Goal: Transaction & Acquisition: Book appointment/travel/reservation

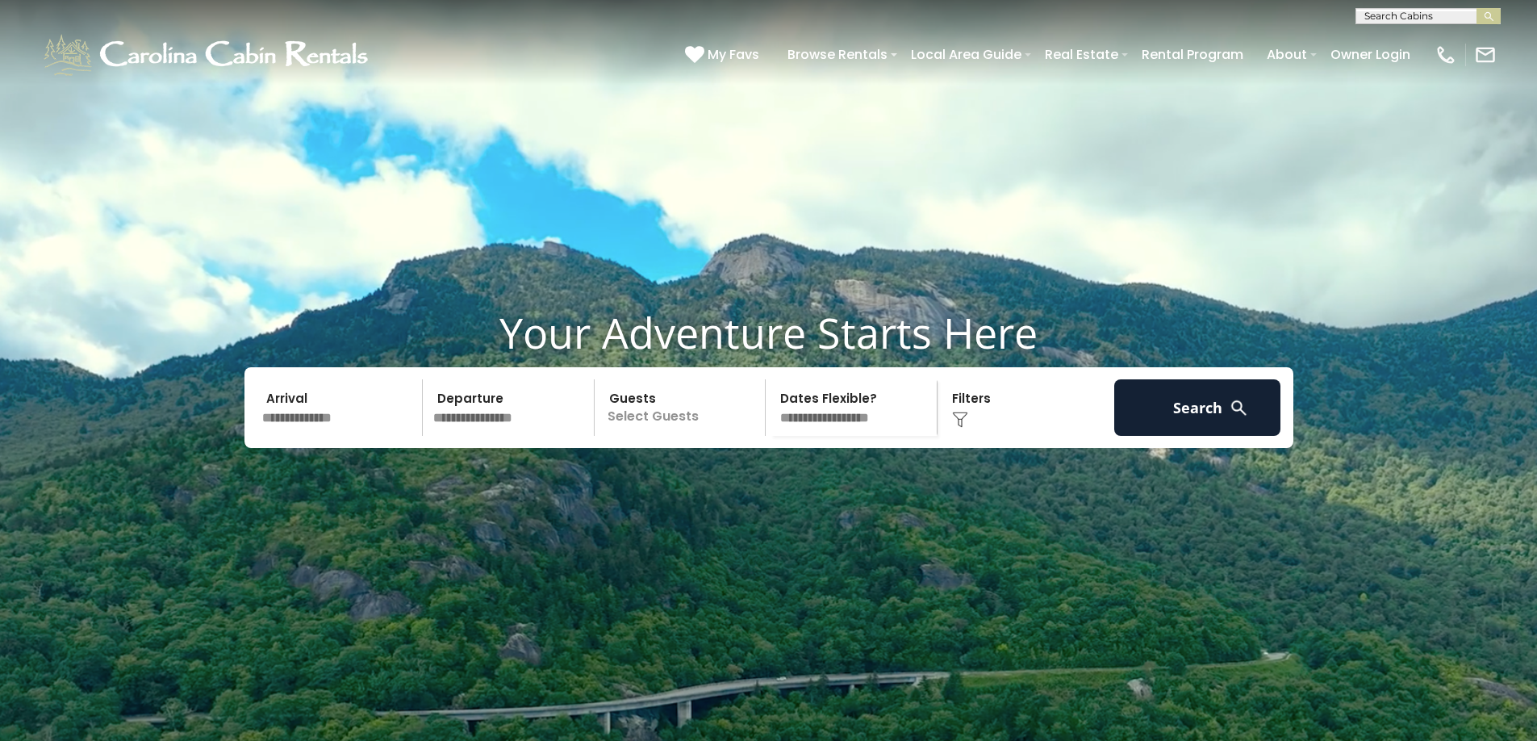
click at [1384, 16] on input "text" at bounding box center [1426, 19] width 141 height 16
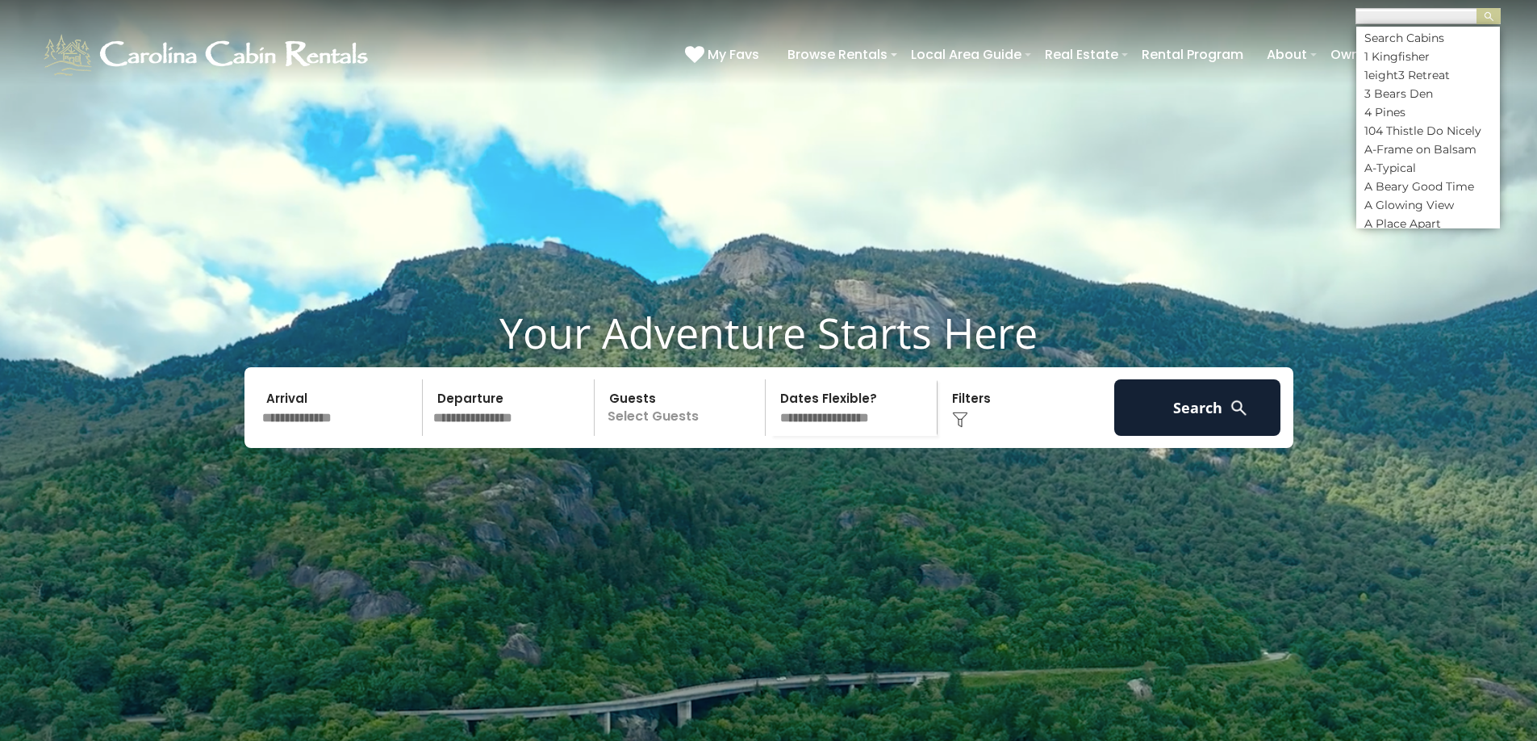
scroll to position [1, 0]
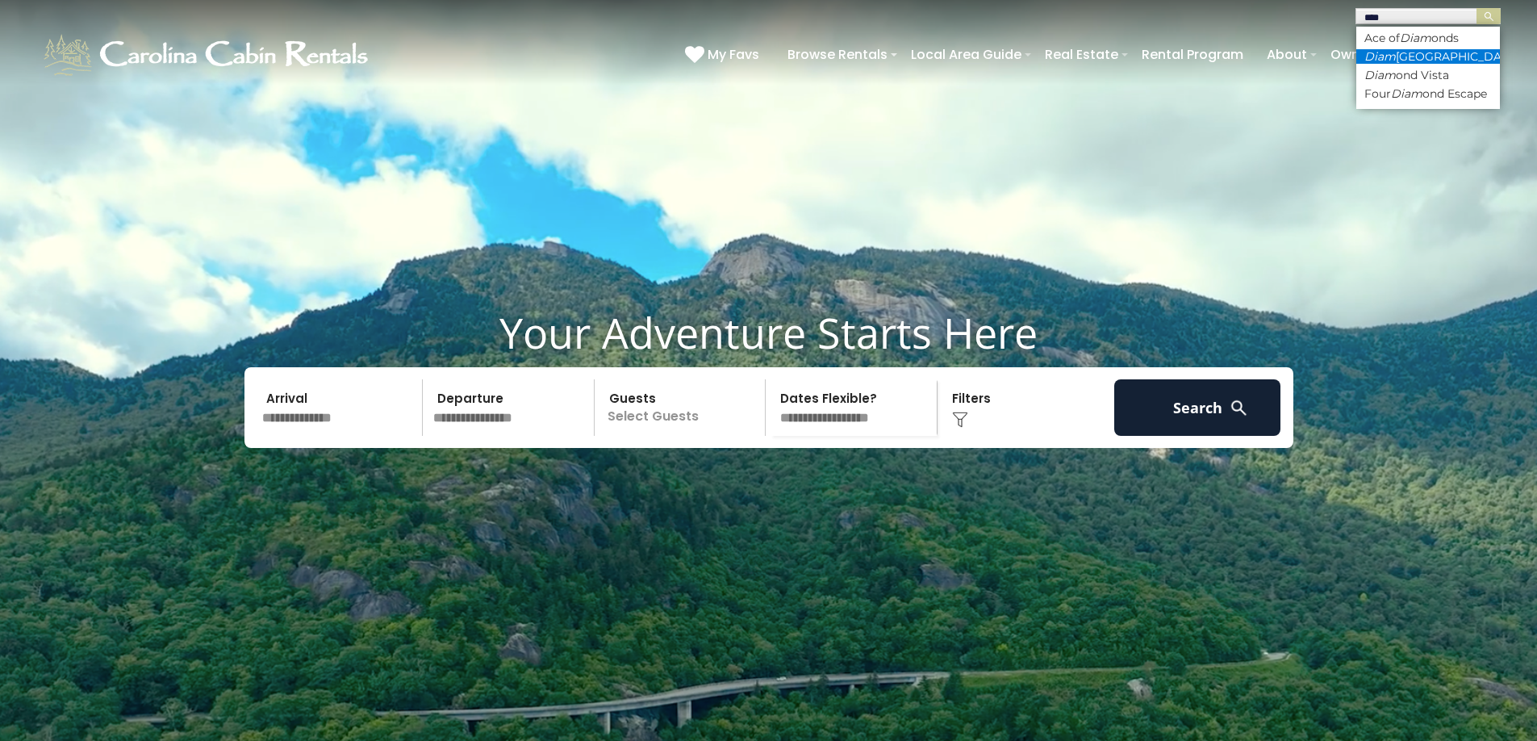
type input "****"
click at [1373, 58] on em "Diam" at bounding box center [1379, 56] width 31 height 15
click at [1493, 19] on img "submit" at bounding box center [1489, 16] width 12 height 12
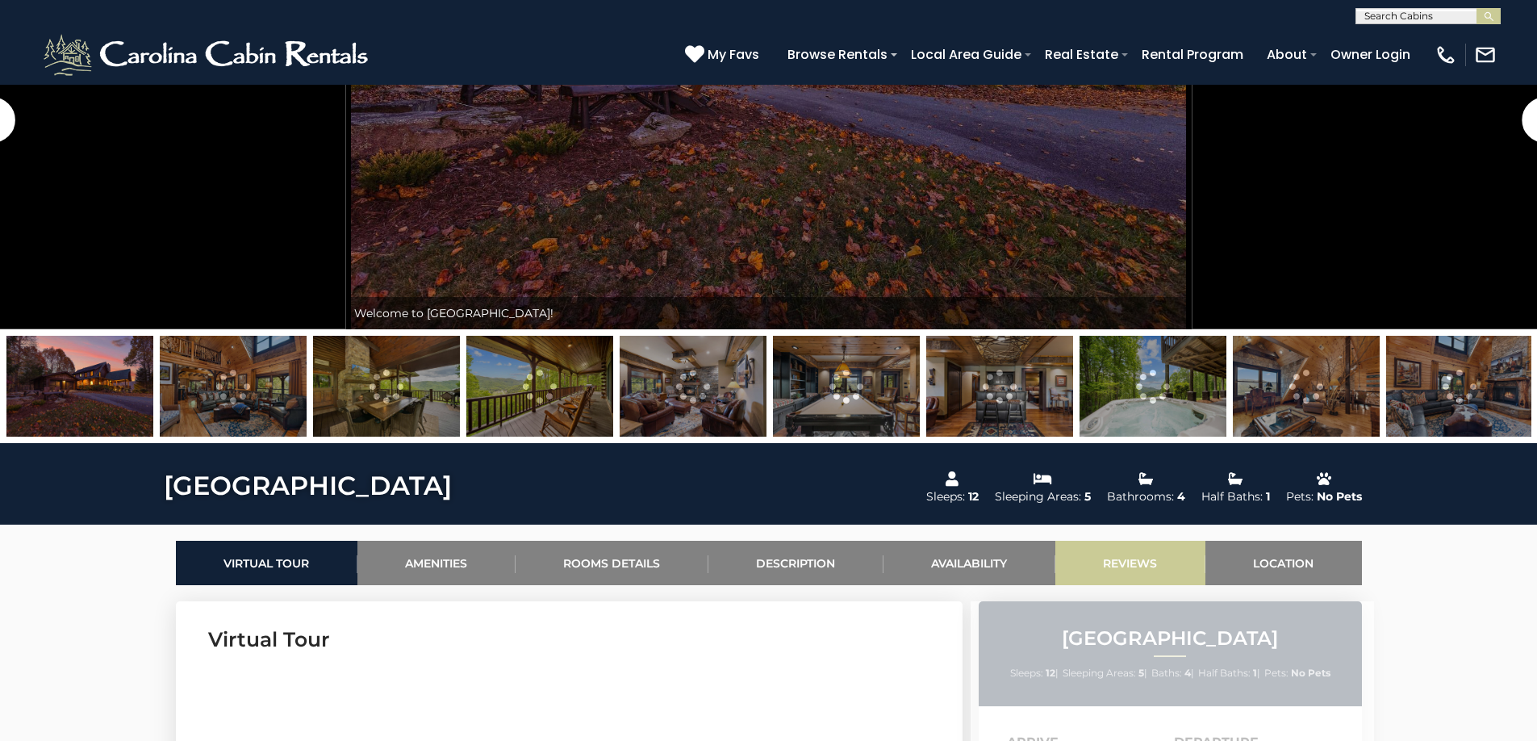
scroll to position [565, 0]
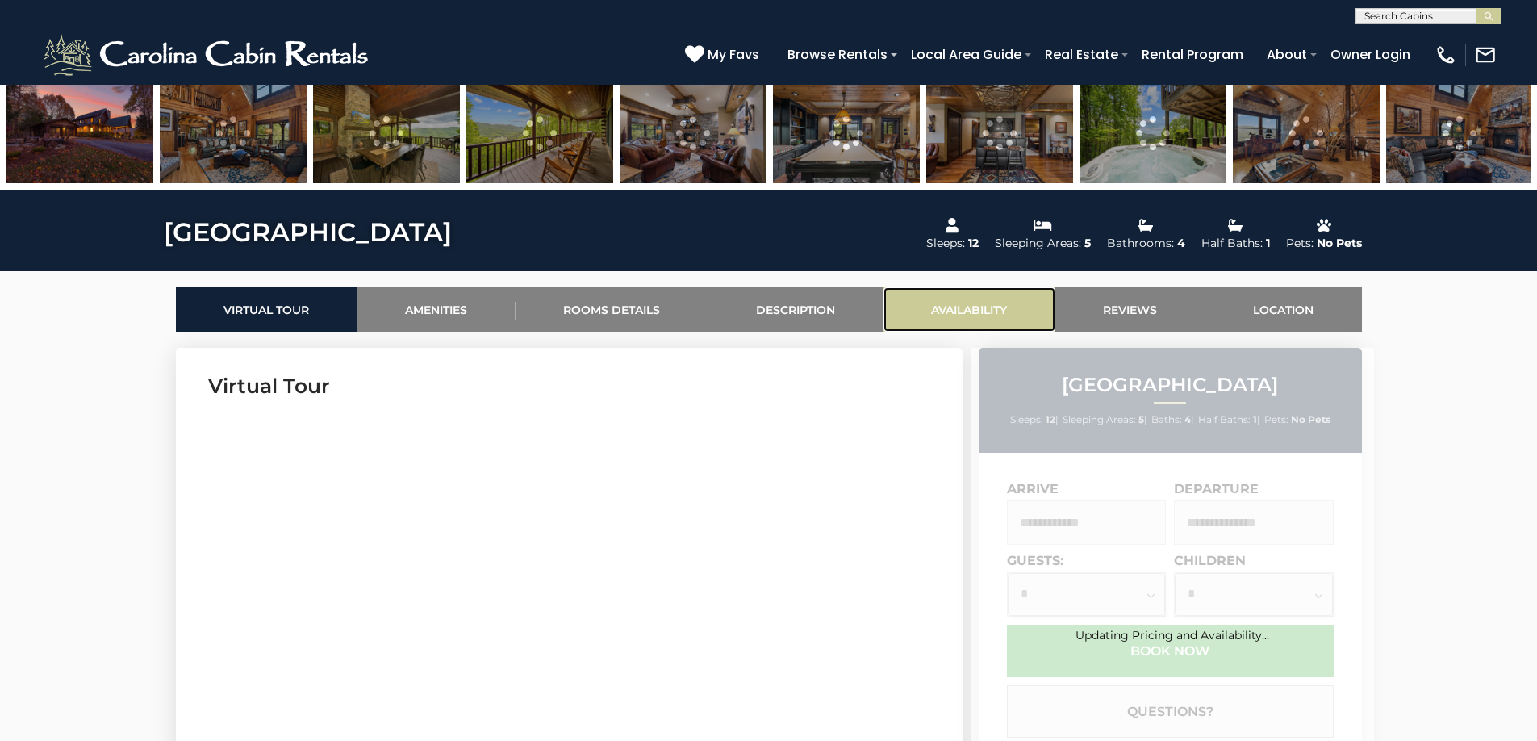
click at [965, 304] on link "Availability" at bounding box center [970, 309] width 172 height 44
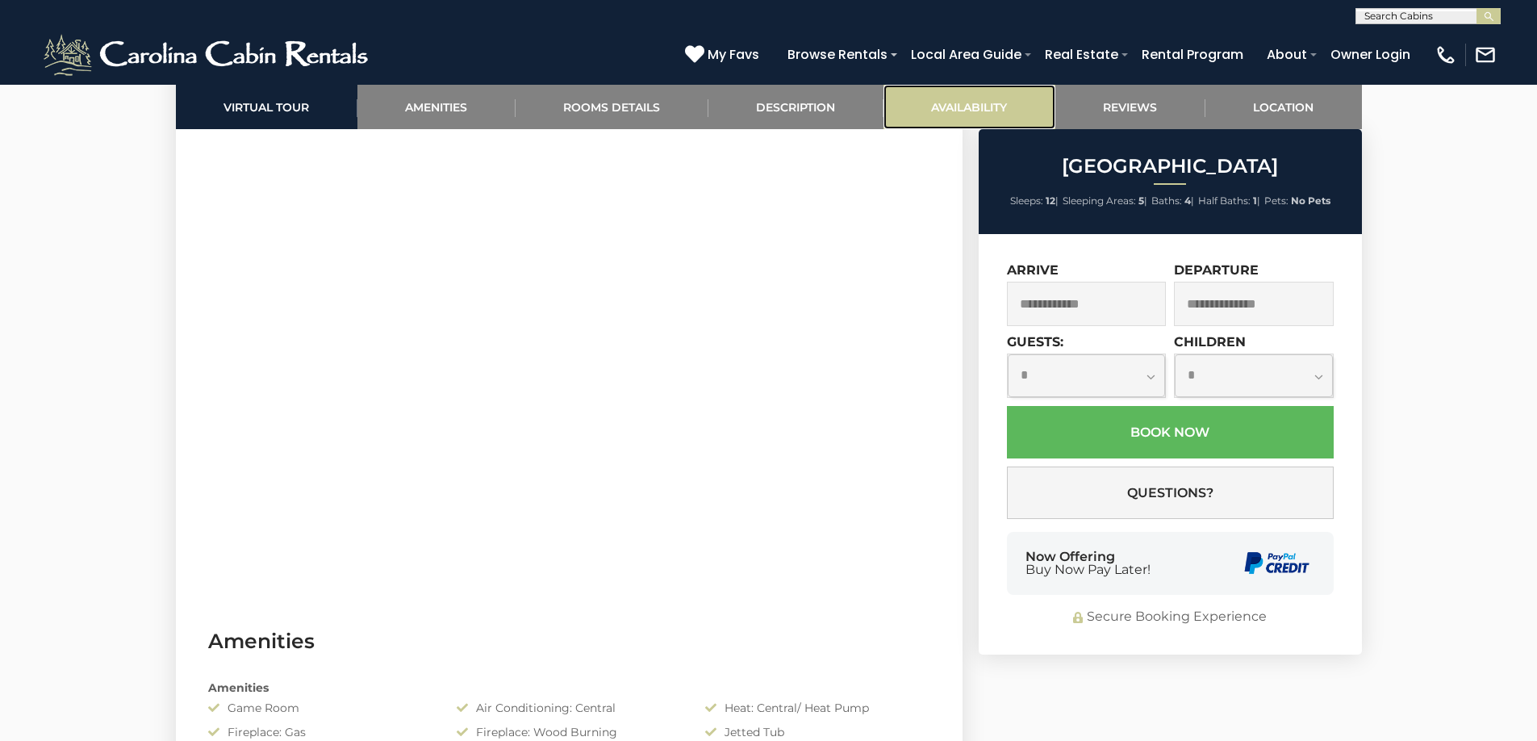
scroll to position [3849, 0]
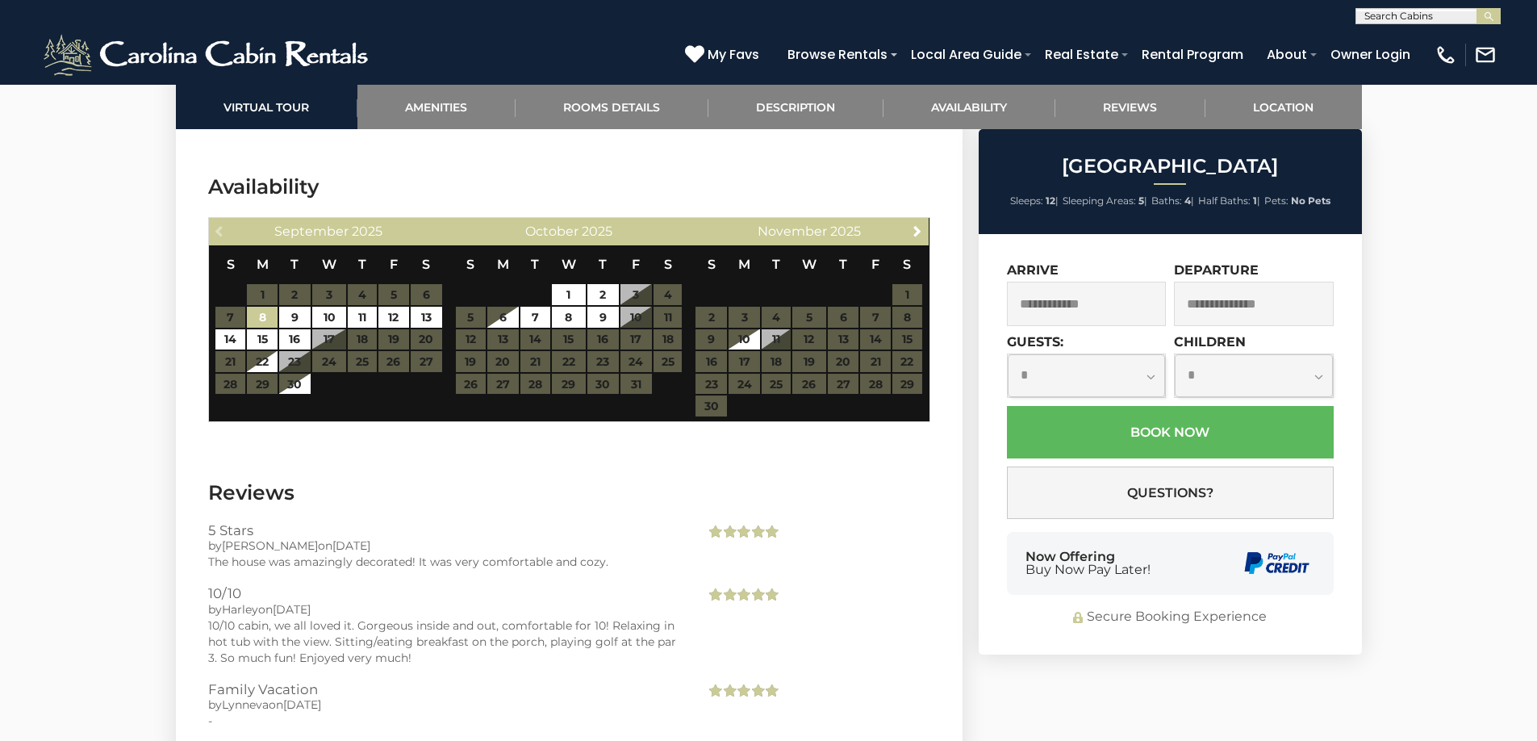
click at [1145, 311] on input "text" at bounding box center [1087, 304] width 160 height 44
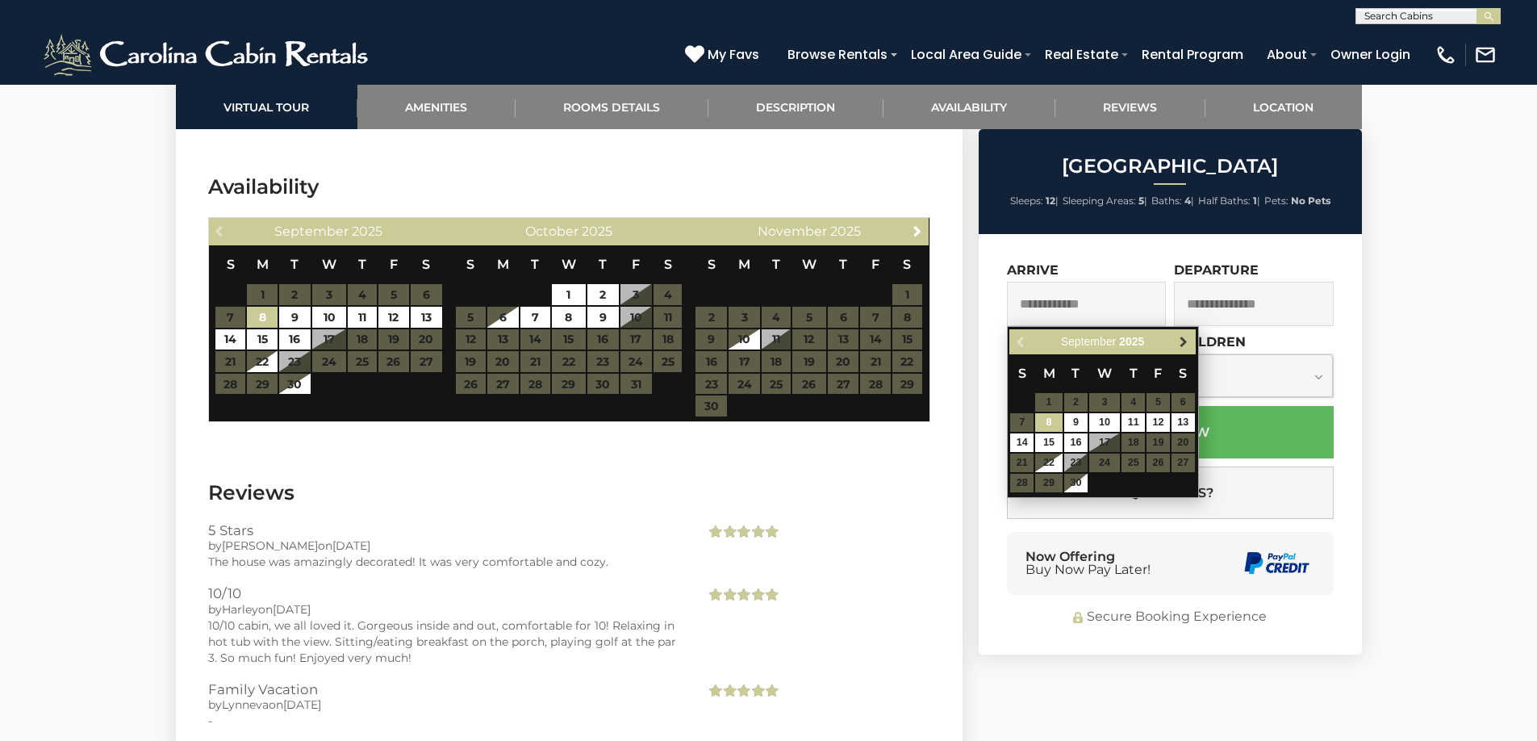
click at [1185, 340] on span "Next" at bounding box center [1183, 342] width 13 height 13
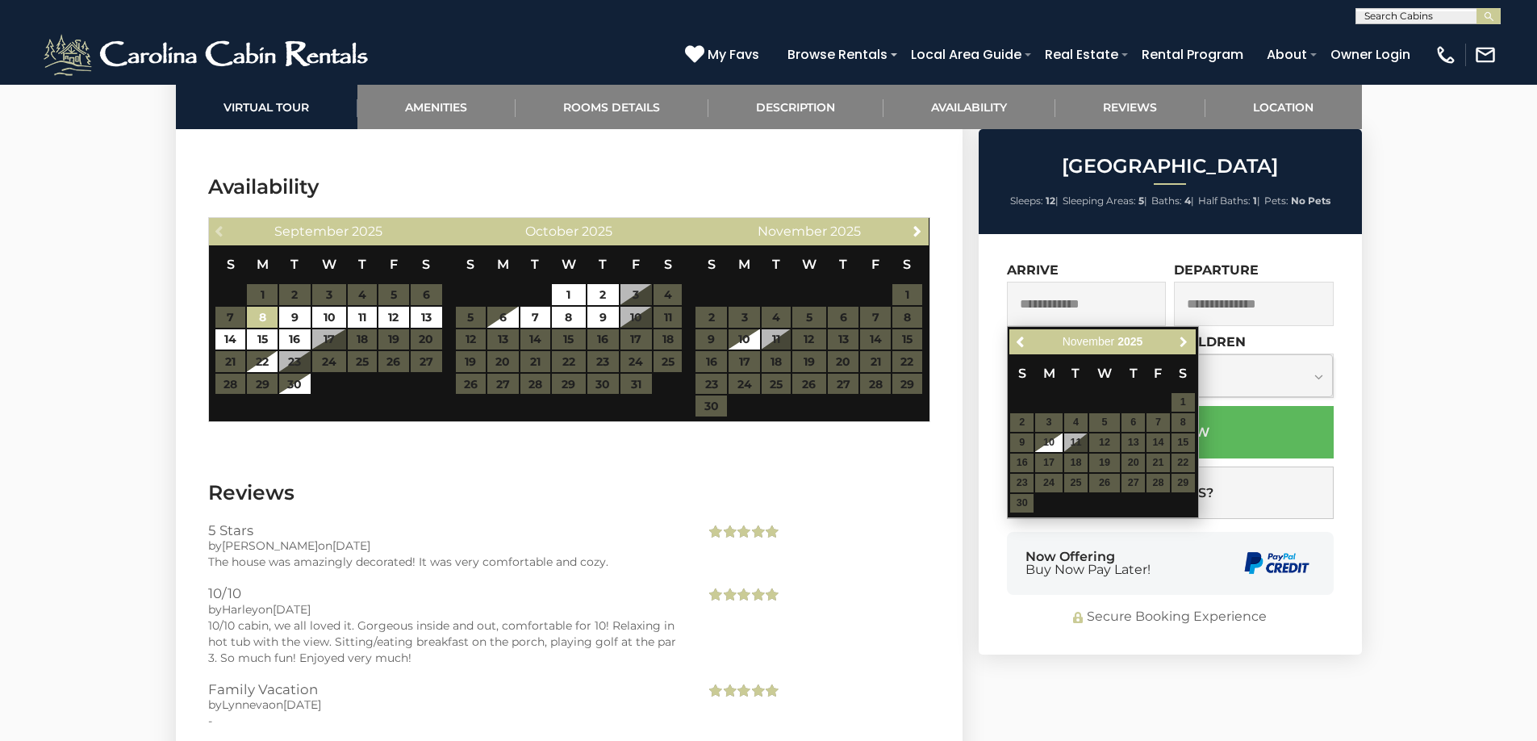
click at [1185, 340] on span "Next" at bounding box center [1183, 342] width 13 height 13
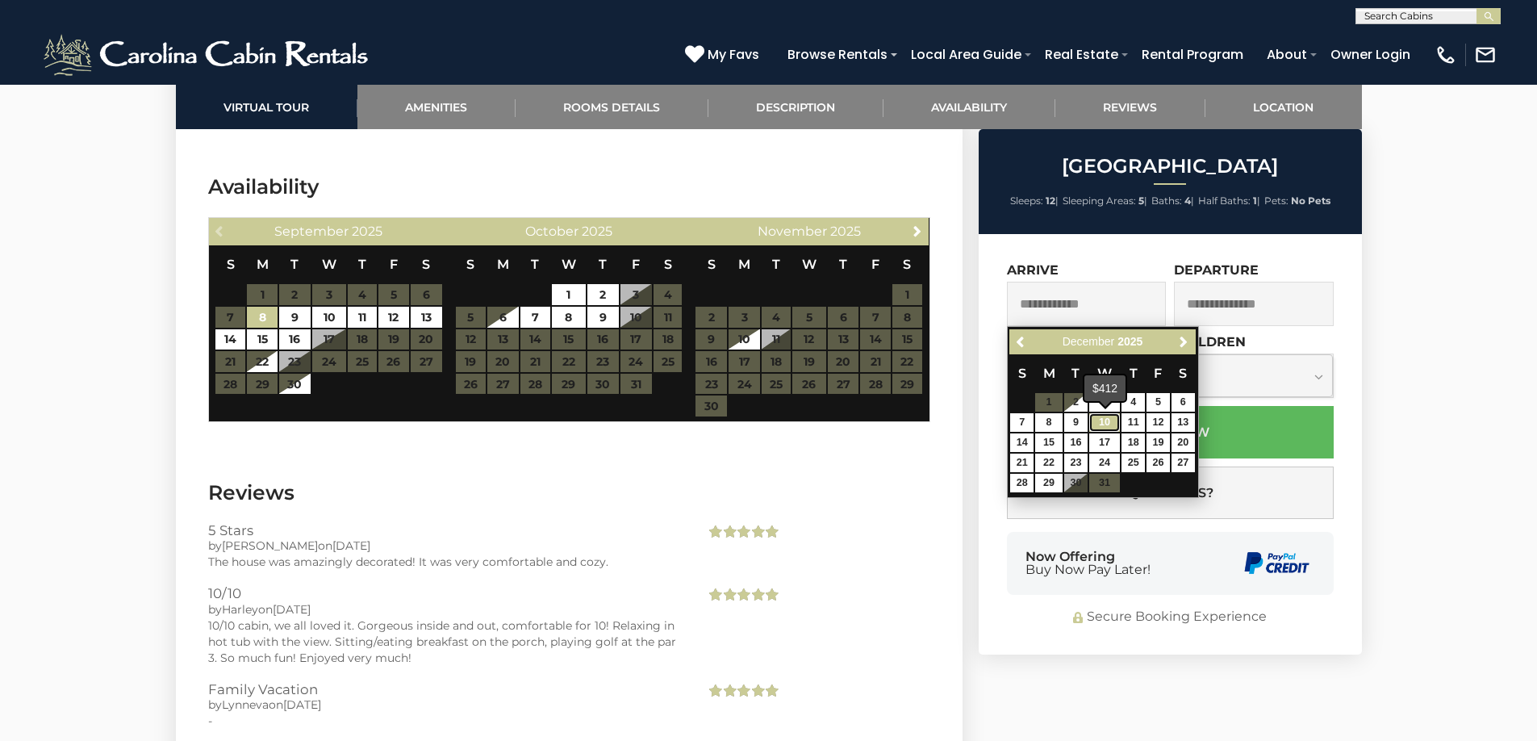
click at [1097, 423] on link "10" at bounding box center [1104, 422] width 31 height 19
type input "**********"
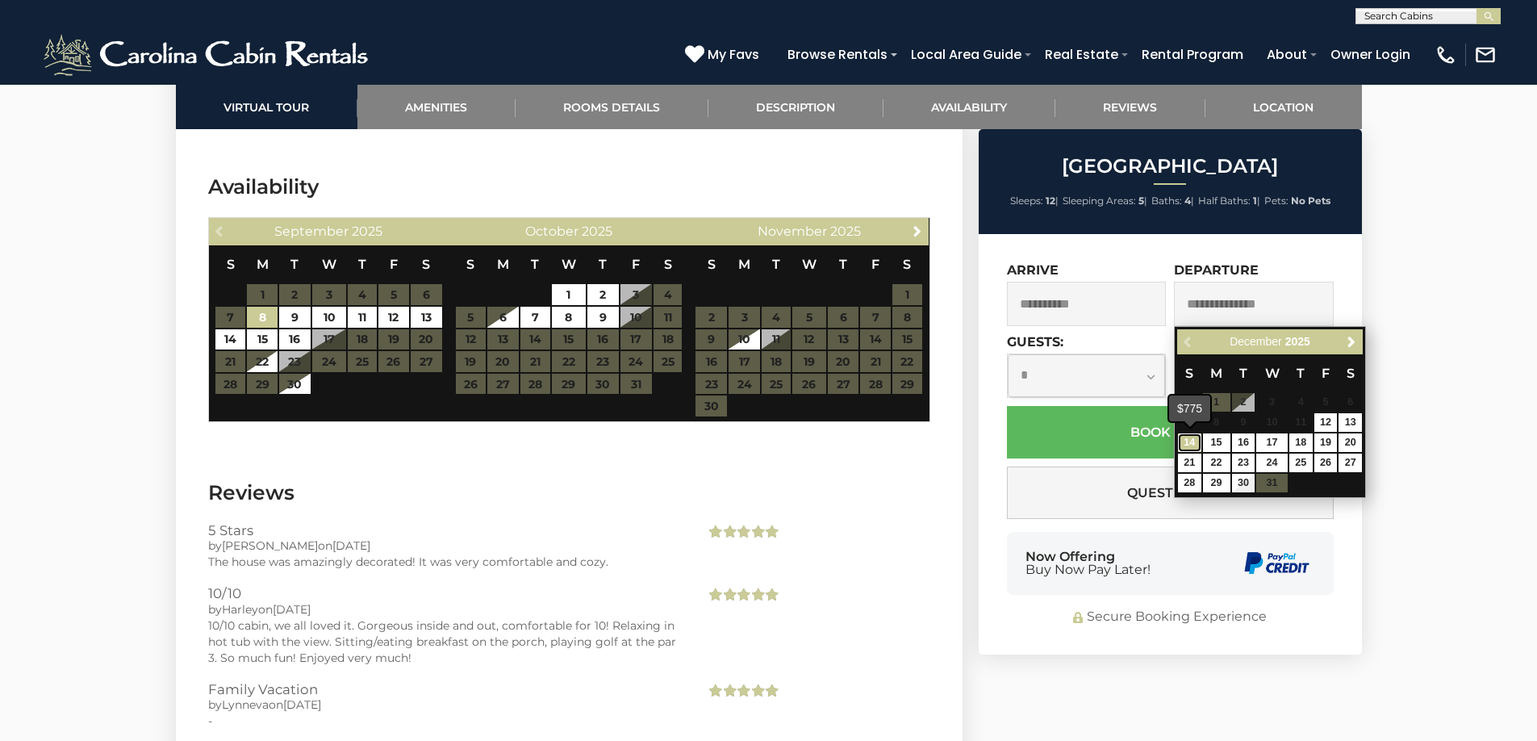
click at [1194, 443] on link "14" at bounding box center [1189, 442] width 23 height 19
type input "**********"
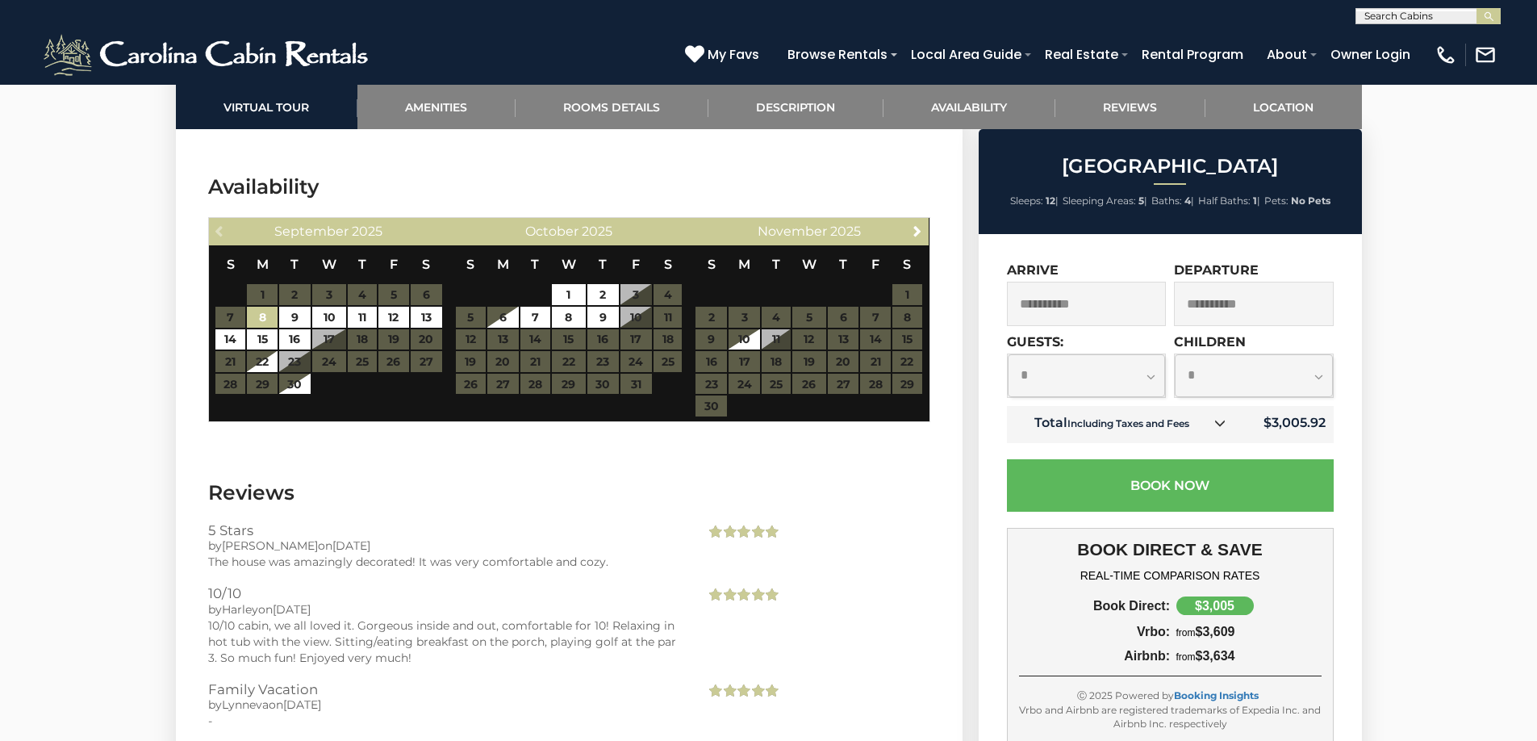
click at [1222, 422] on icon at bounding box center [1219, 422] width 11 height 11
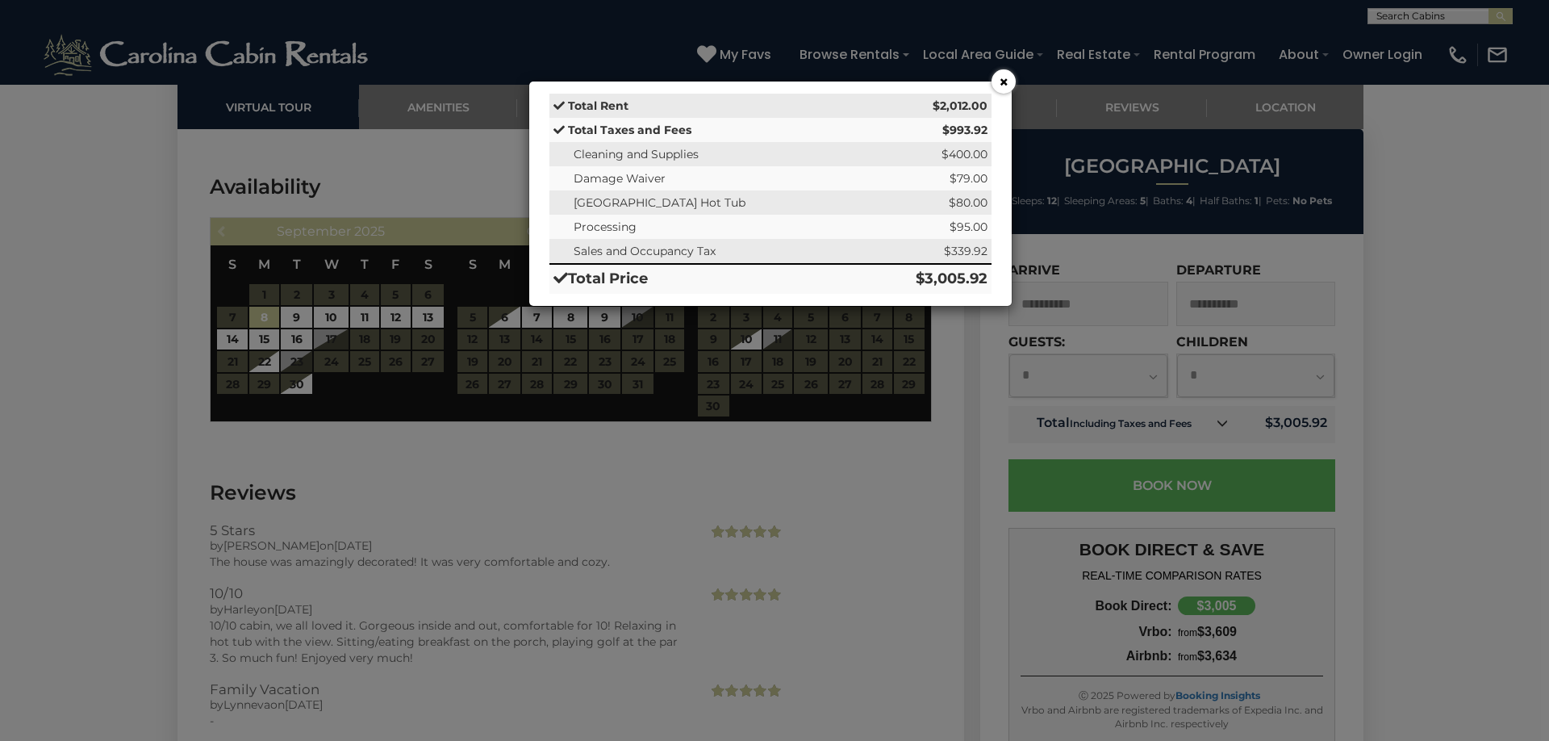
click at [1004, 80] on button "×" at bounding box center [1004, 81] width 24 height 24
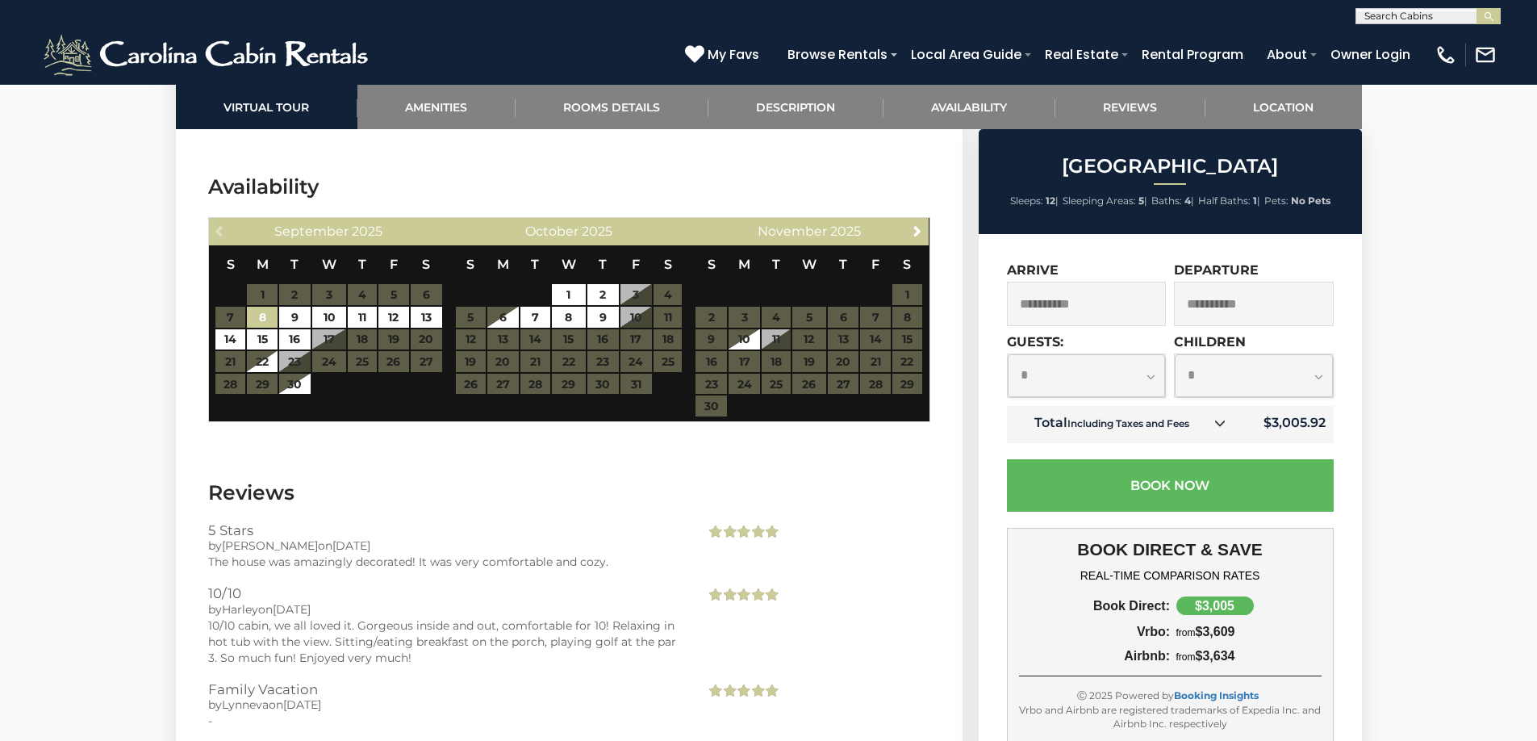
click at [1191, 631] on span "from" at bounding box center [1185, 632] width 19 height 11
